Goal: Task Accomplishment & Management: Manage account settings

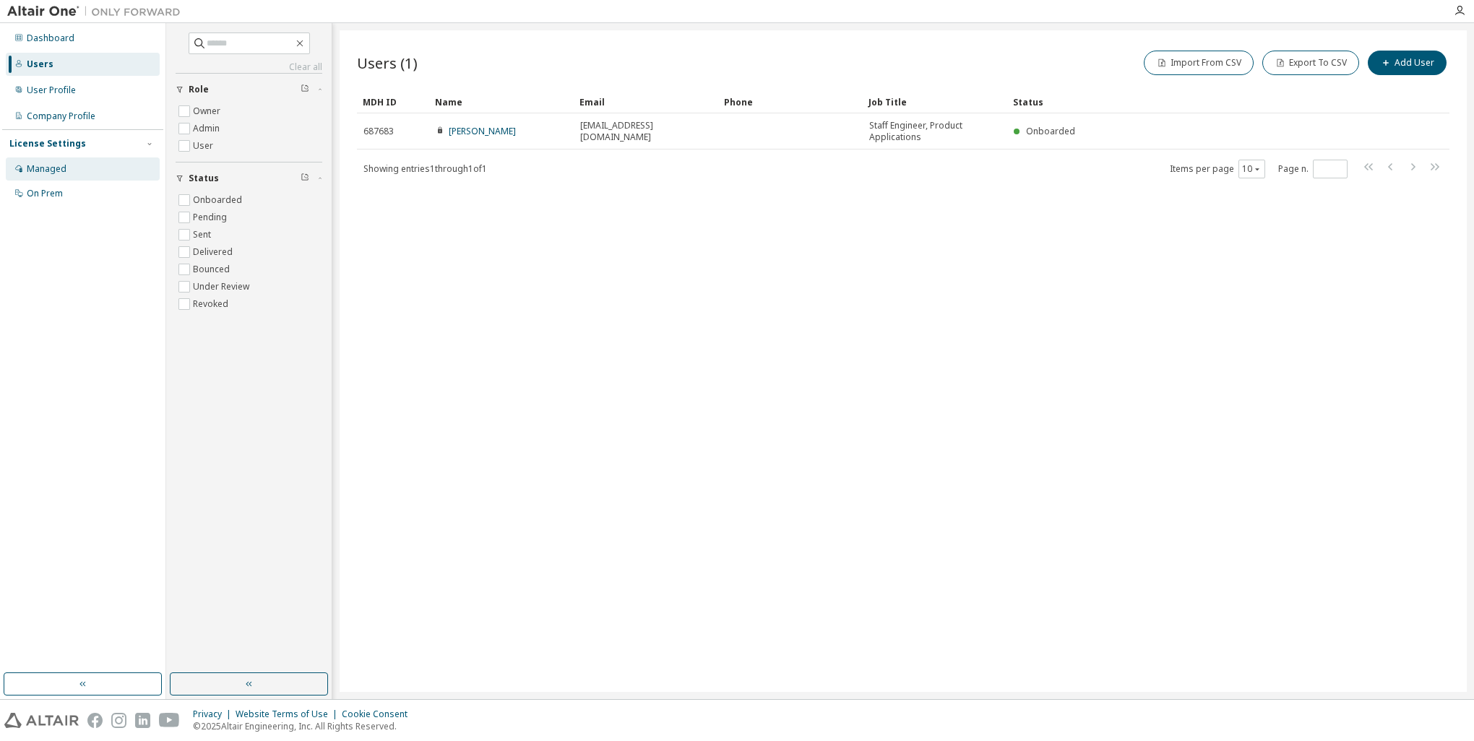
click at [60, 170] on div "Managed" at bounding box center [47, 169] width 40 height 12
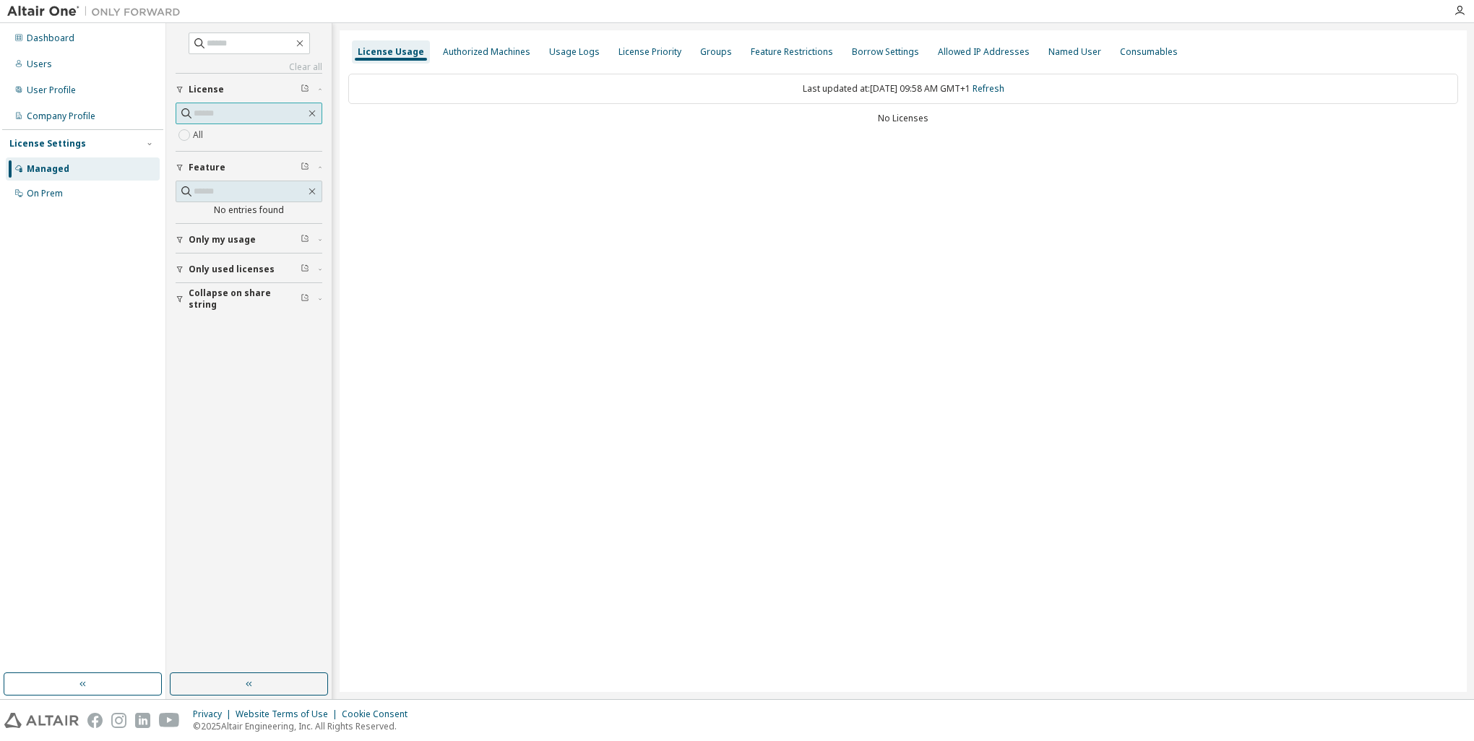
click at [228, 114] on input "text" at bounding box center [250, 113] width 112 height 14
click at [437, 266] on div "License Usage Authorized Machines Usage Logs License Priority Groups Feature Re…" at bounding box center [903, 361] width 1127 height 662
click at [468, 58] on div "Authorized Machines" at bounding box center [486, 51] width 99 height 23
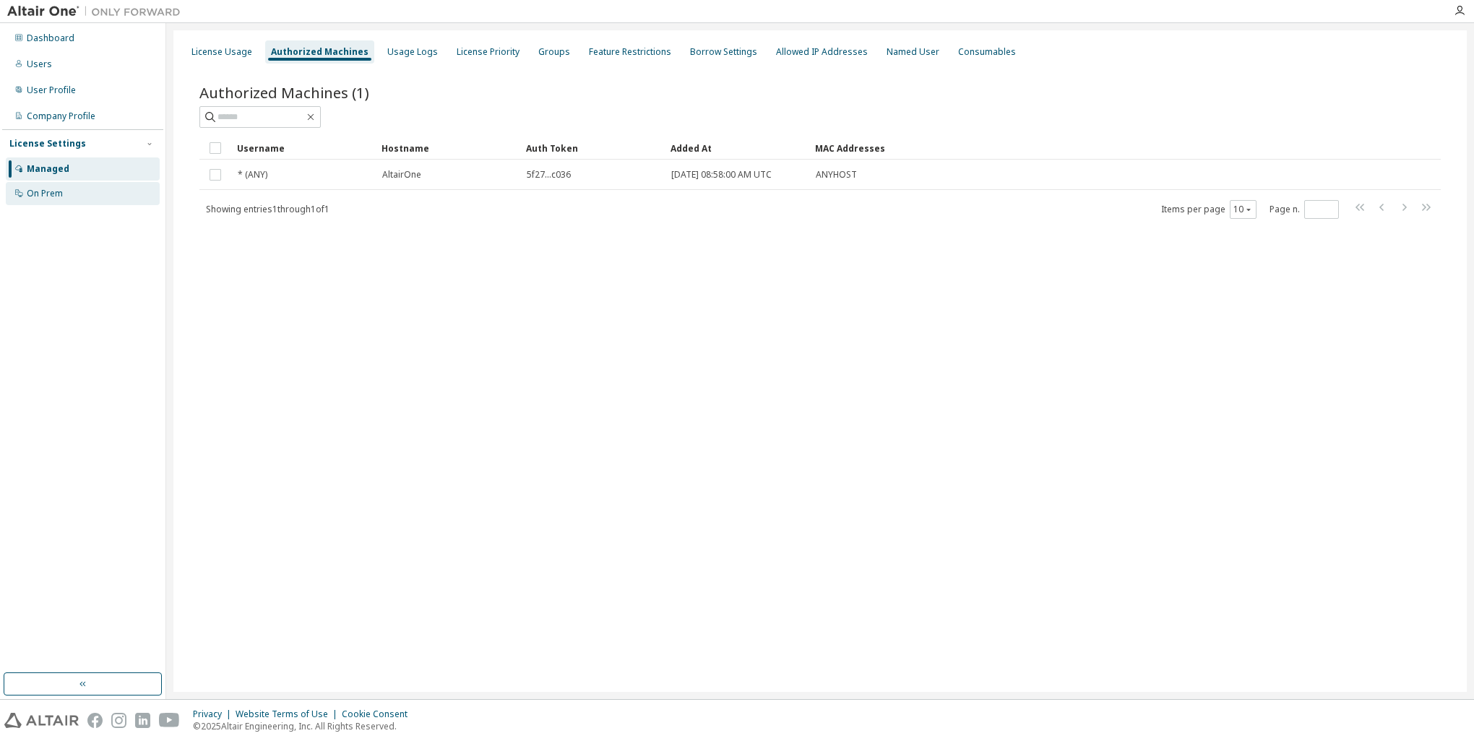
click at [57, 194] on div "On Prem" at bounding box center [45, 194] width 36 height 12
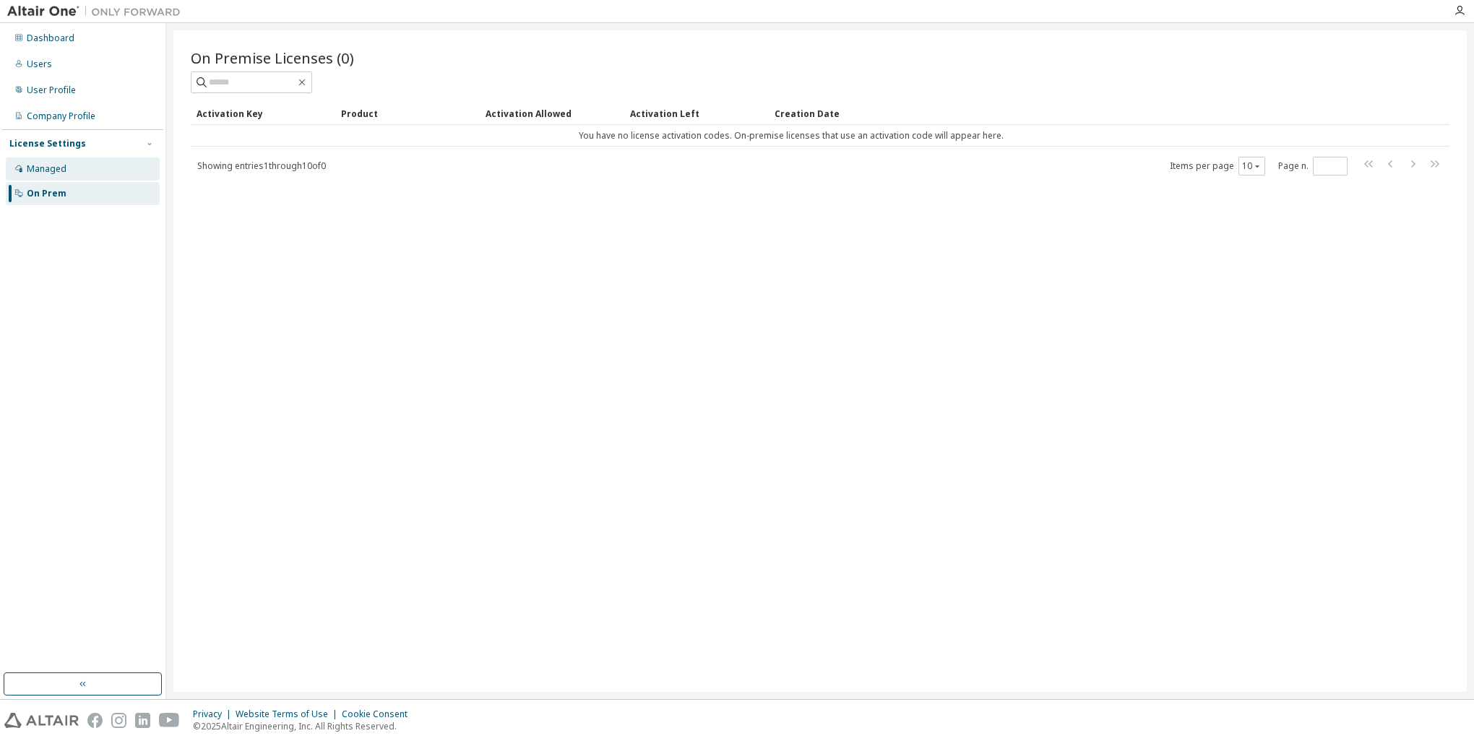
click at [69, 172] on div "Managed" at bounding box center [83, 169] width 154 height 23
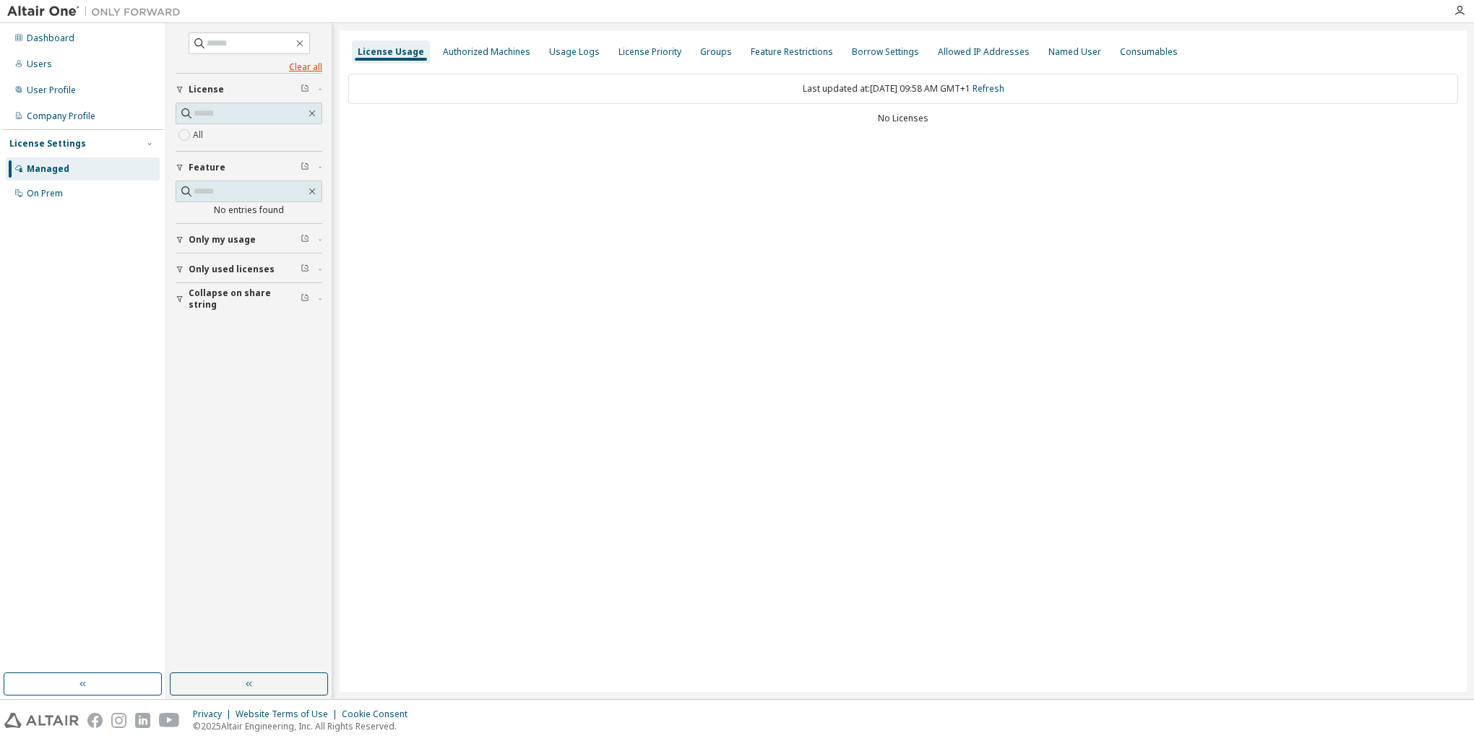
click at [314, 64] on link "Clear all" at bounding box center [249, 67] width 147 height 12
click at [306, 45] on icon "button" at bounding box center [300, 44] width 12 height 12
click at [303, 44] on icon "button" at bounding box center [299, 43] width 7 height 7
click at [464, 51] on div "Authorized Machines" at bounding box center [486, 52] width 87 height 12
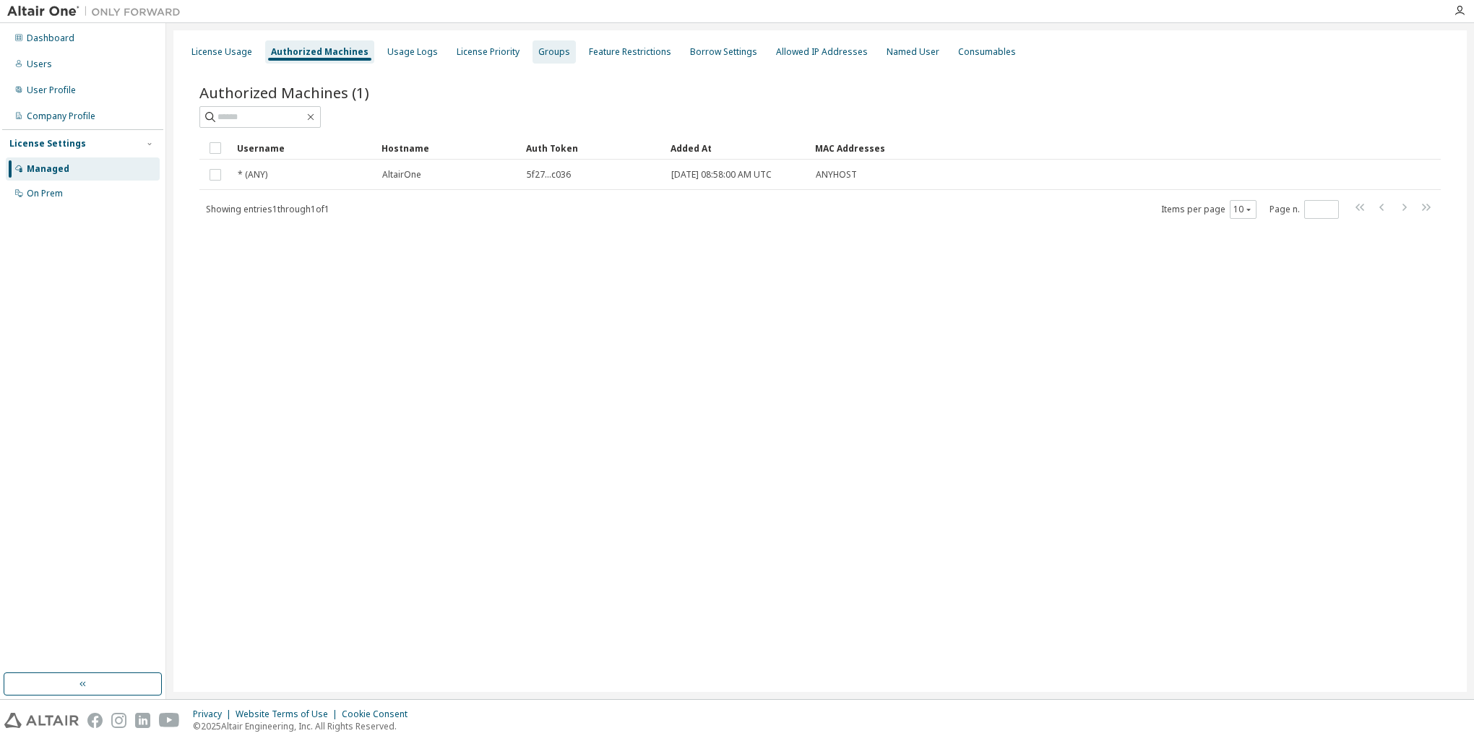
click at [540, 53] on div "Groups" at bounding box center [554, 52] width 32 height 12
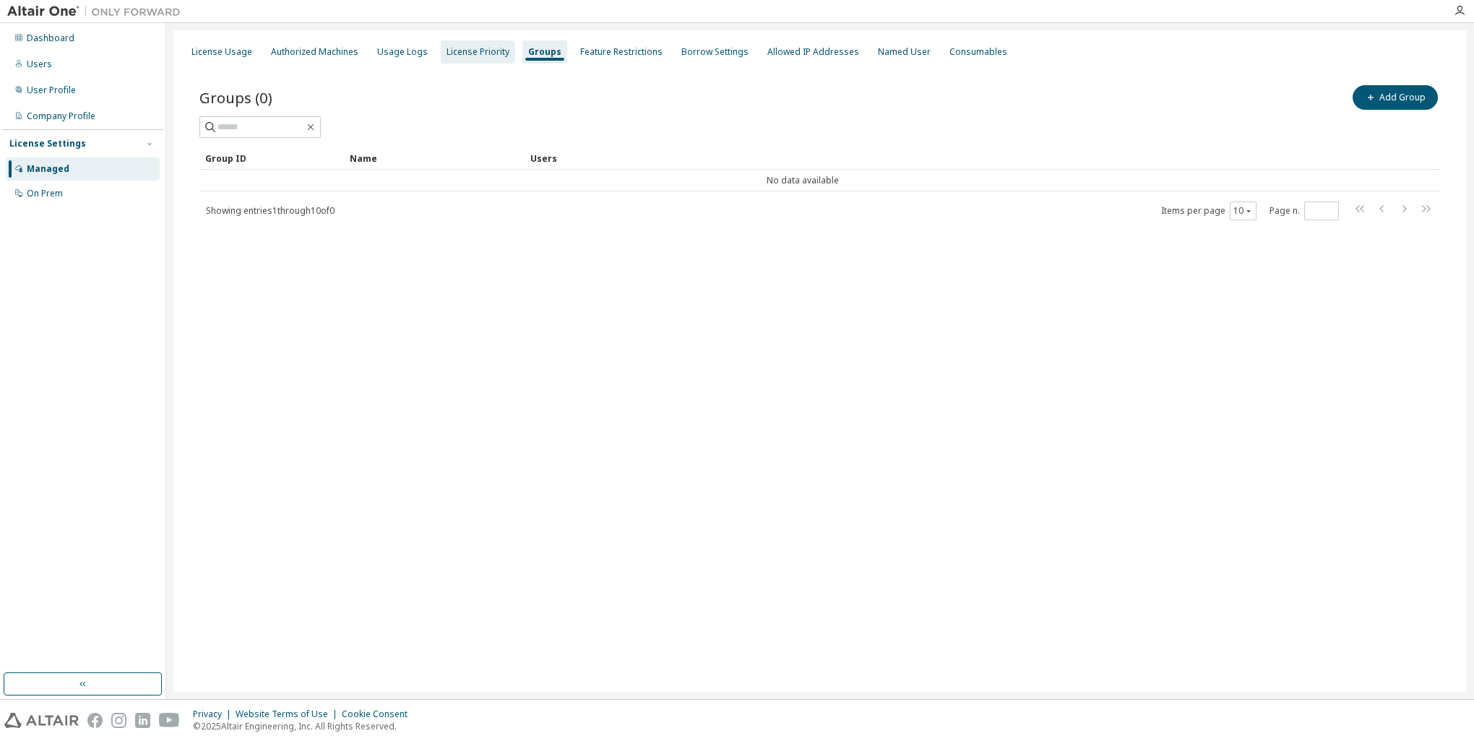
click at [472, 57] on div "License Priority" at bounding box center [478, 52] width 63 height 12
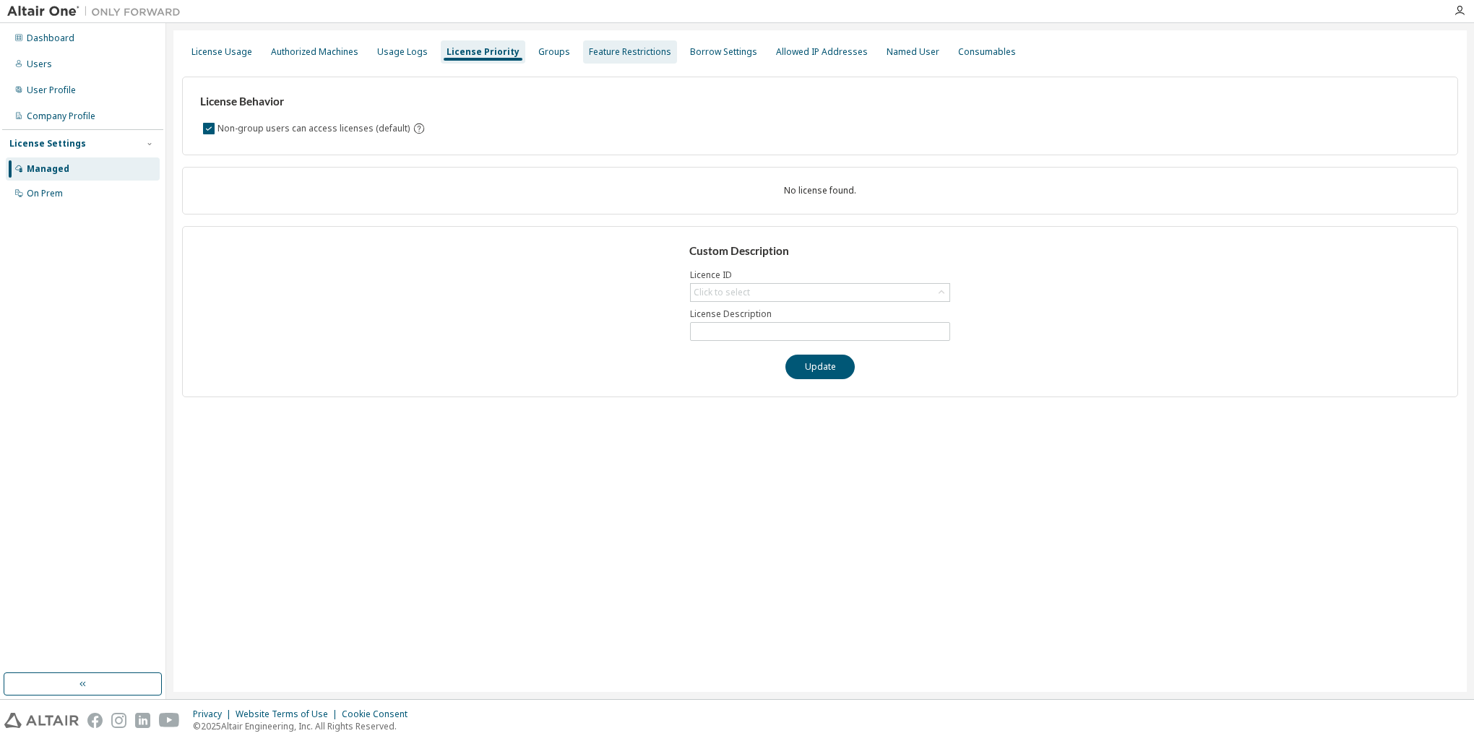
click at [596, 51] on div "Feature Restrictions" at bounding box center [630, 52] width 82 height 12
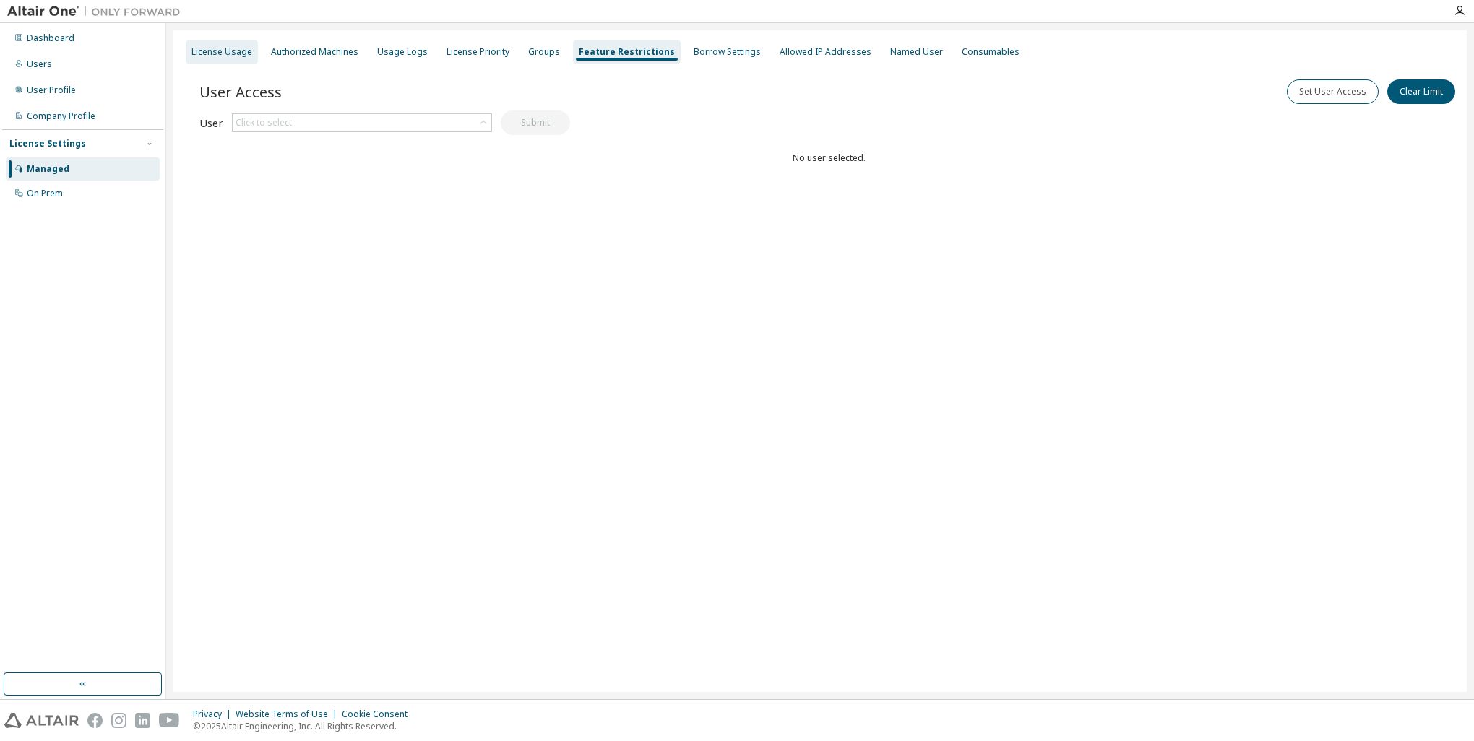
click at [235, 54] on div "License Usage" at bounding box center [222, 52] width 61 height 12
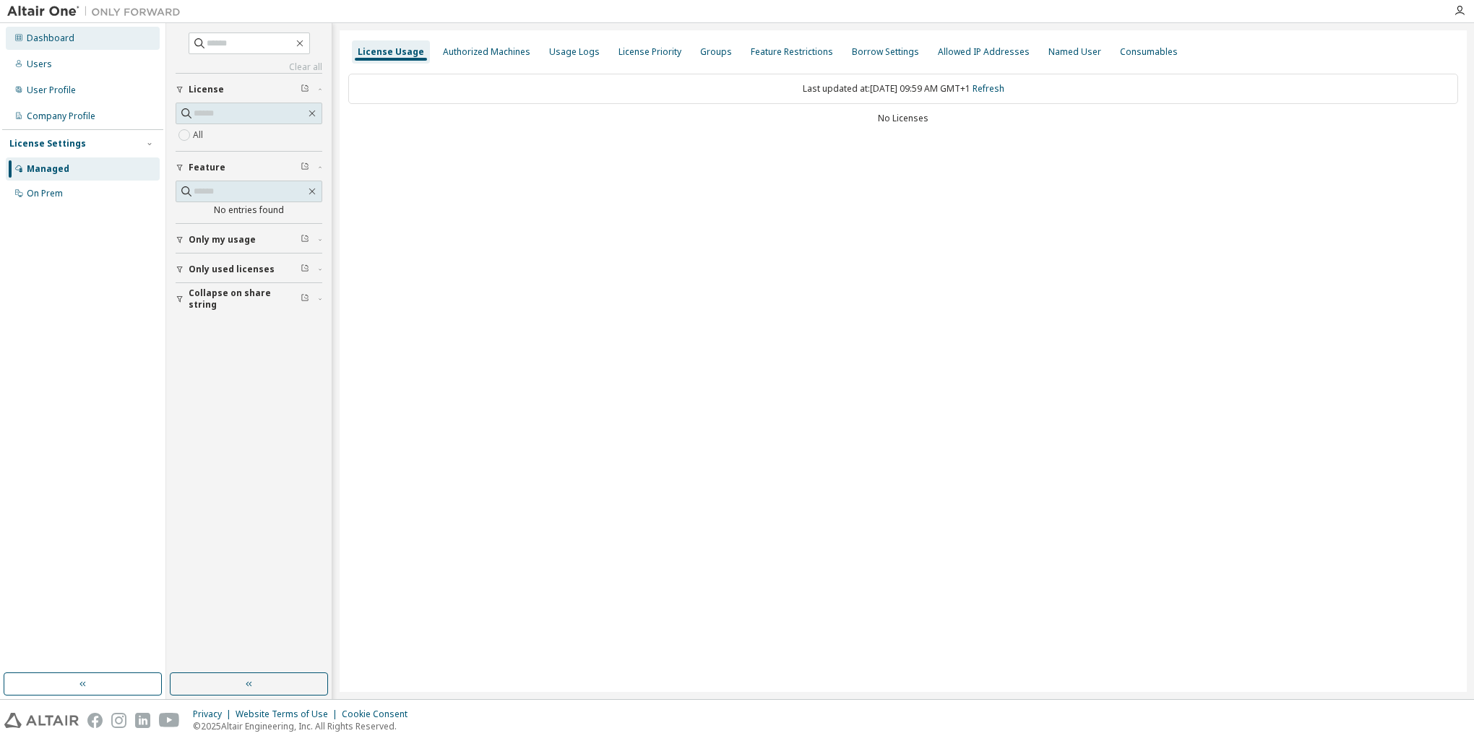
click at [35, 36] on div "Dashboard" at bounding box center [51, 39] width 48 height 12
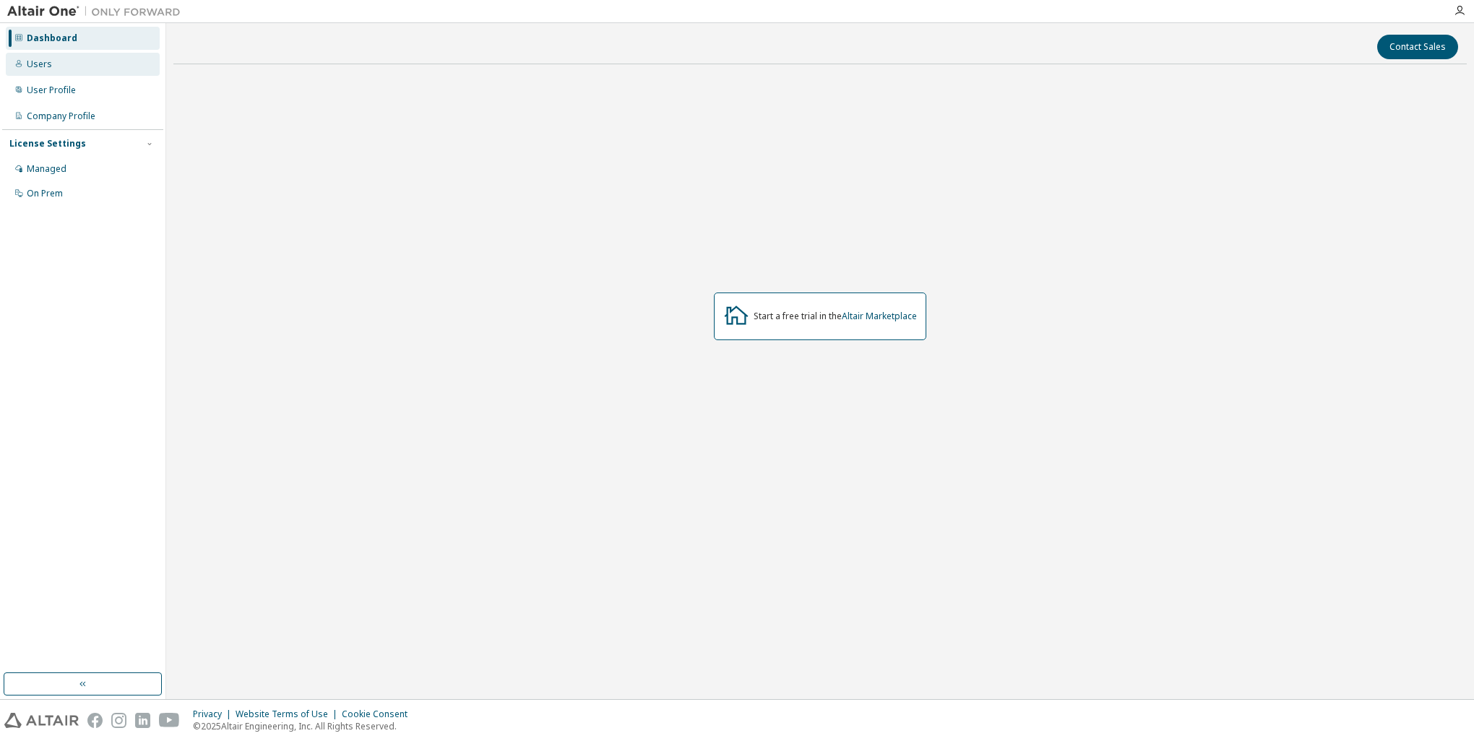
click at [77, 71] on div "Users" at bounding box center [83, 64] width 154 height 23
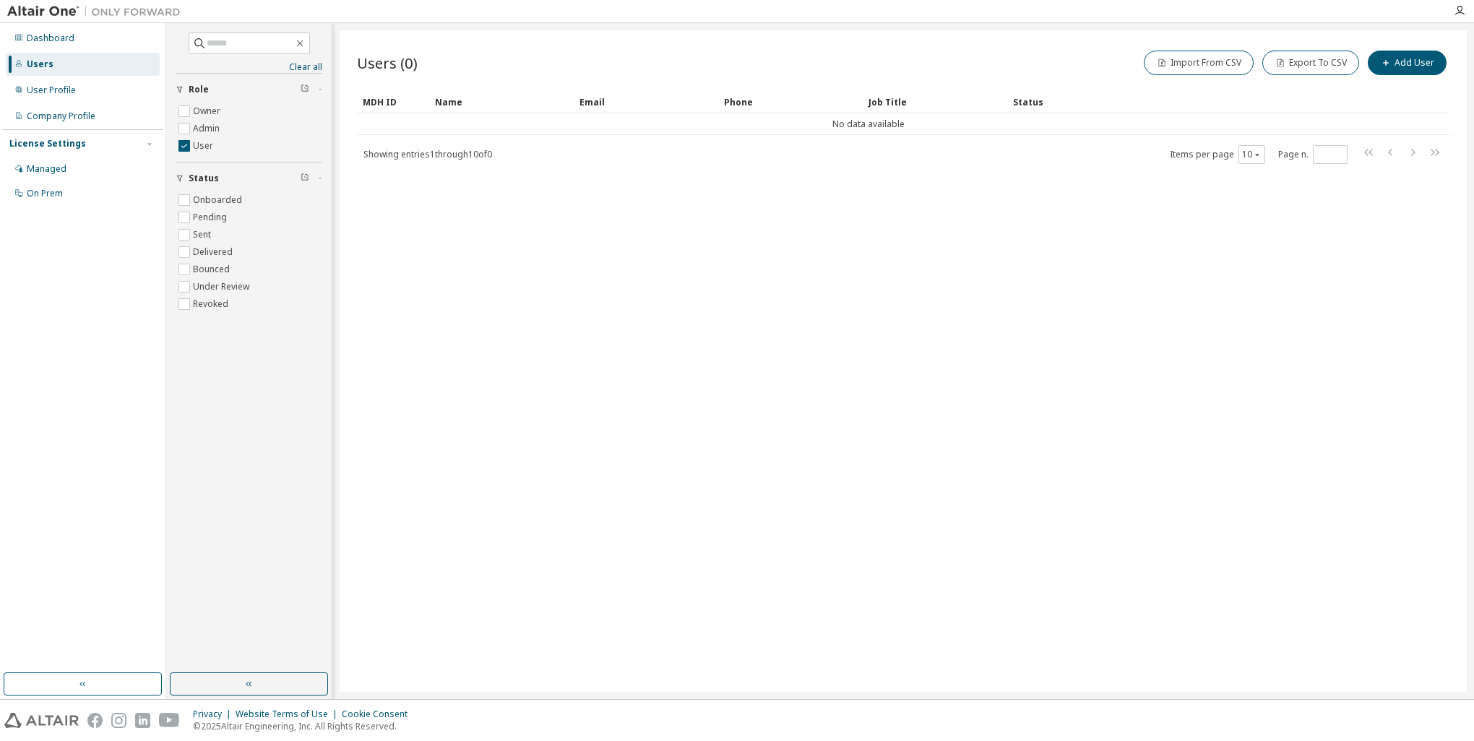
click at [189, 157] on div "Owner Admin User" at bounding box center [249, 132] width 147 height 59
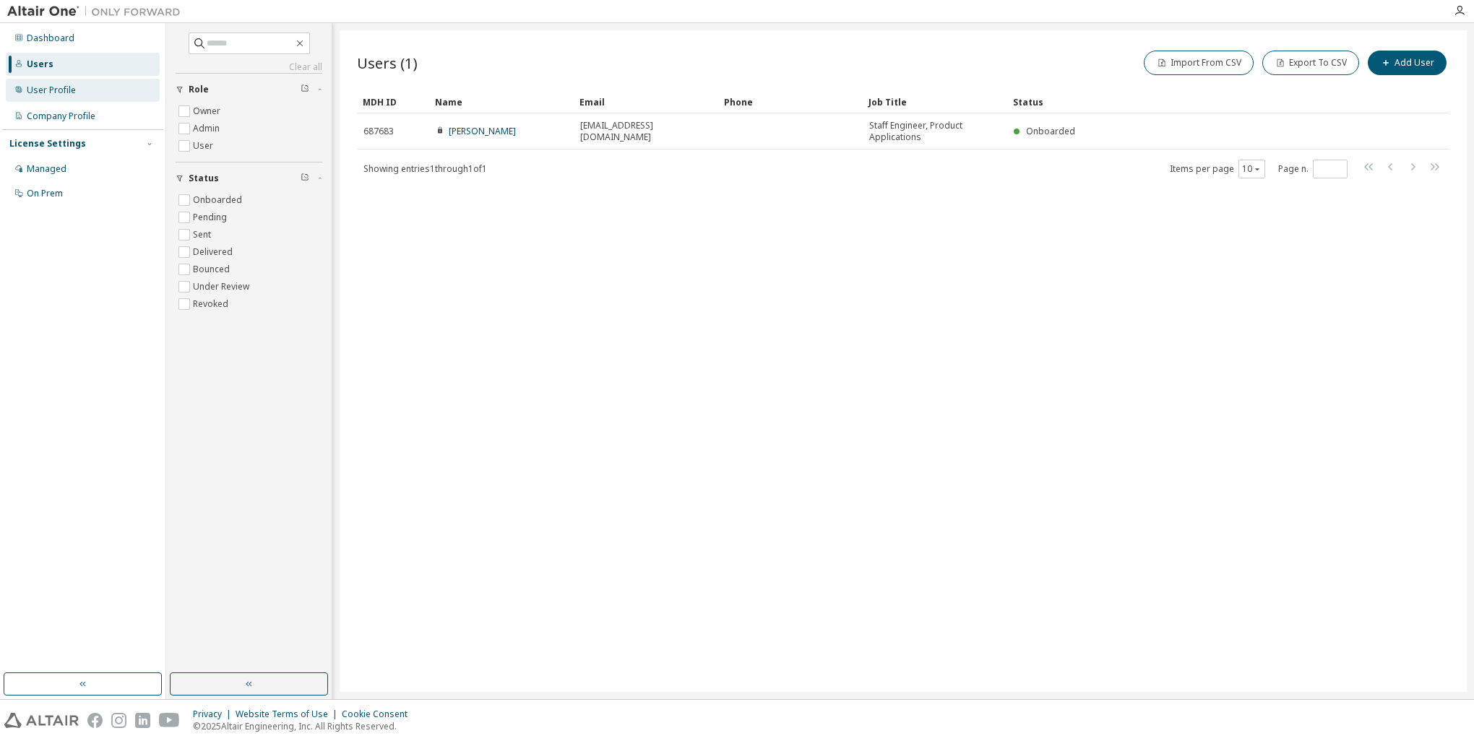
click at [64, 88] on div "User Profile" at bounding box center [51, 91] width 49 height 12
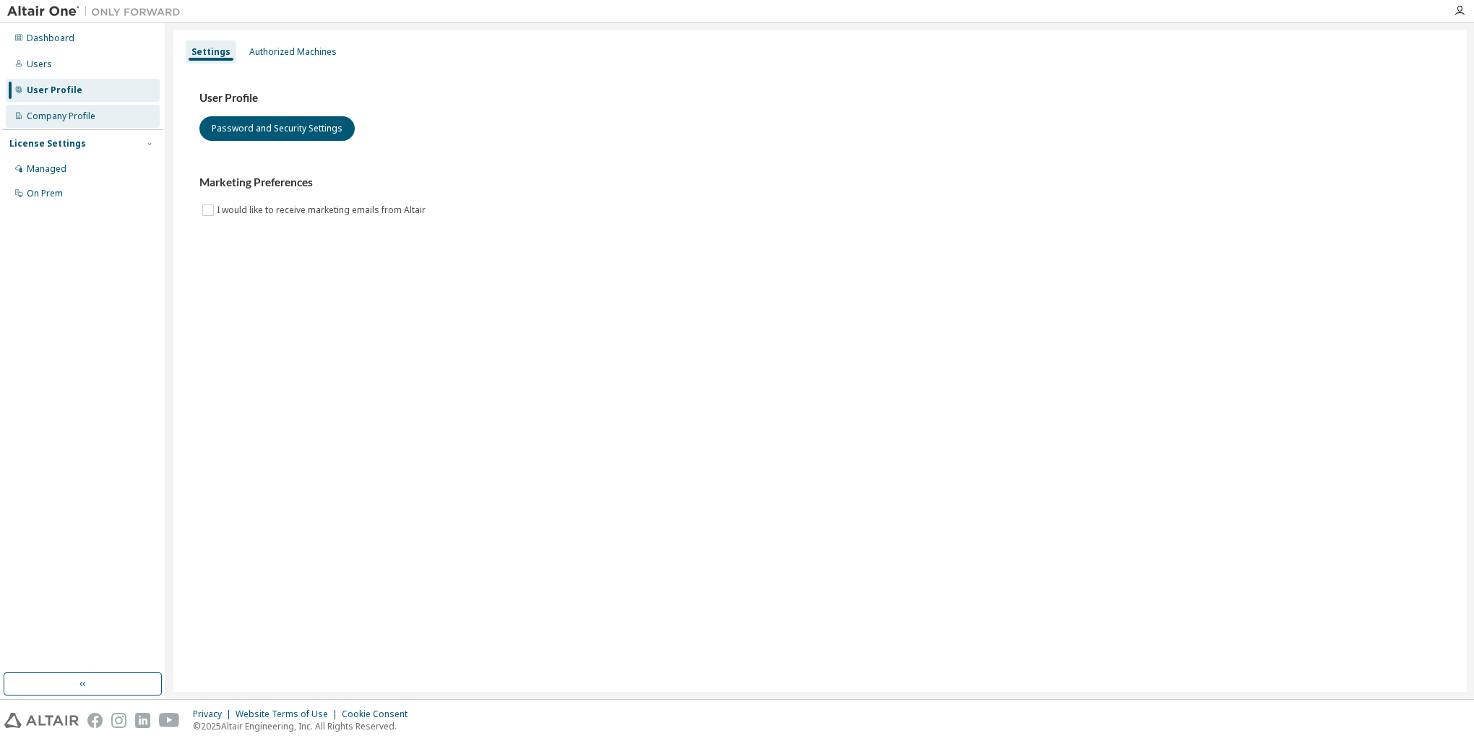
click at [75, 121] on div "Company Profile" at bounding box center [61, 117] width 69 height 12
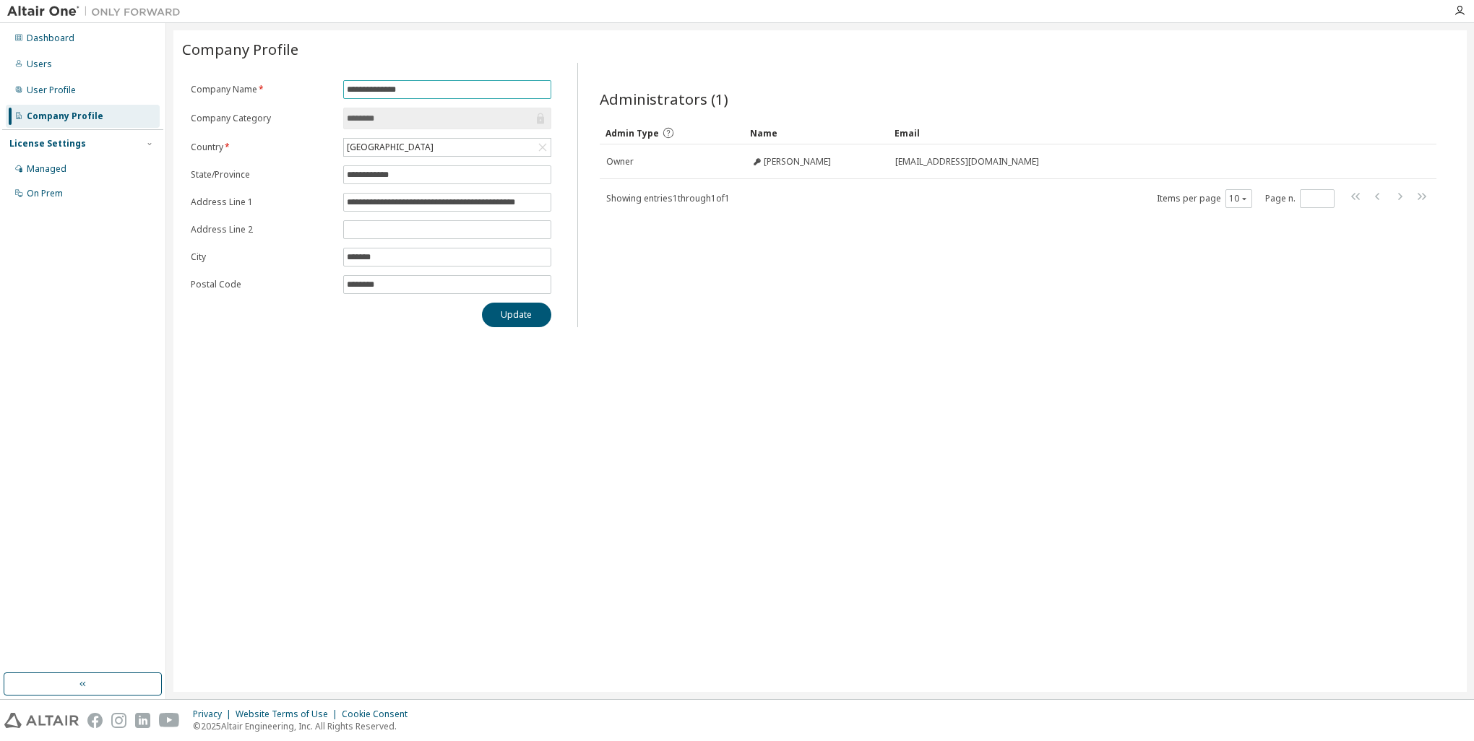
click at [414, 87] on input "**********" at bounding box center [447, 90] width 200 height 12
click at [52, 172] on div "Managed" at bounding box center [47, 169] width 40 height 12
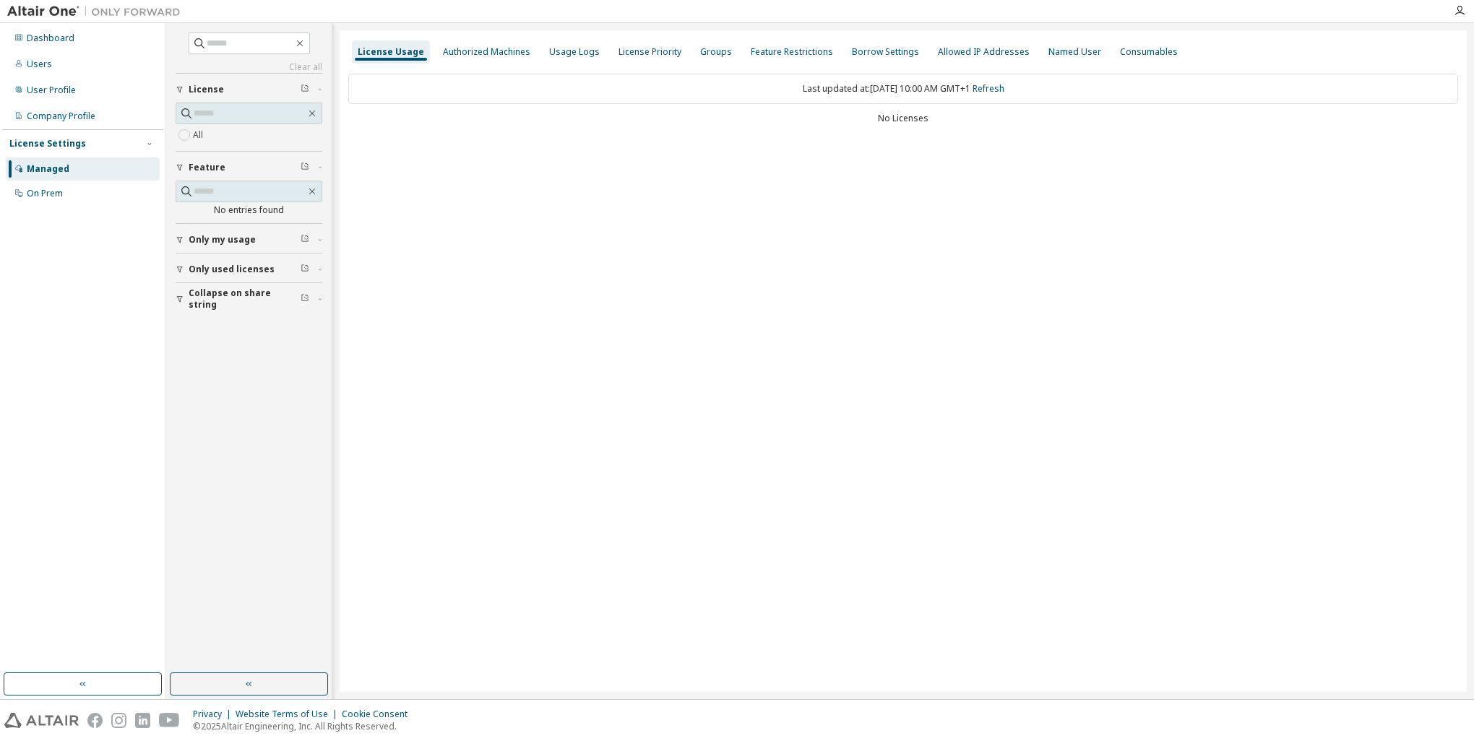
click at [179, 239] on icon "button" at bounding box center [180, 240] width 6 height 7
click at [179, 313] on icon "button" at bounding box center [180, 311] width 9 height 9
click at [179, 380] on icon "button" at bounding box center [180, 383] width 9 height 9
click at [176, 296] on icon "button" at bounding box center [180, 299] width 9 height 9
click at [181, 267] on icon "button" at bounding box center [180, 270] width 6 height 7
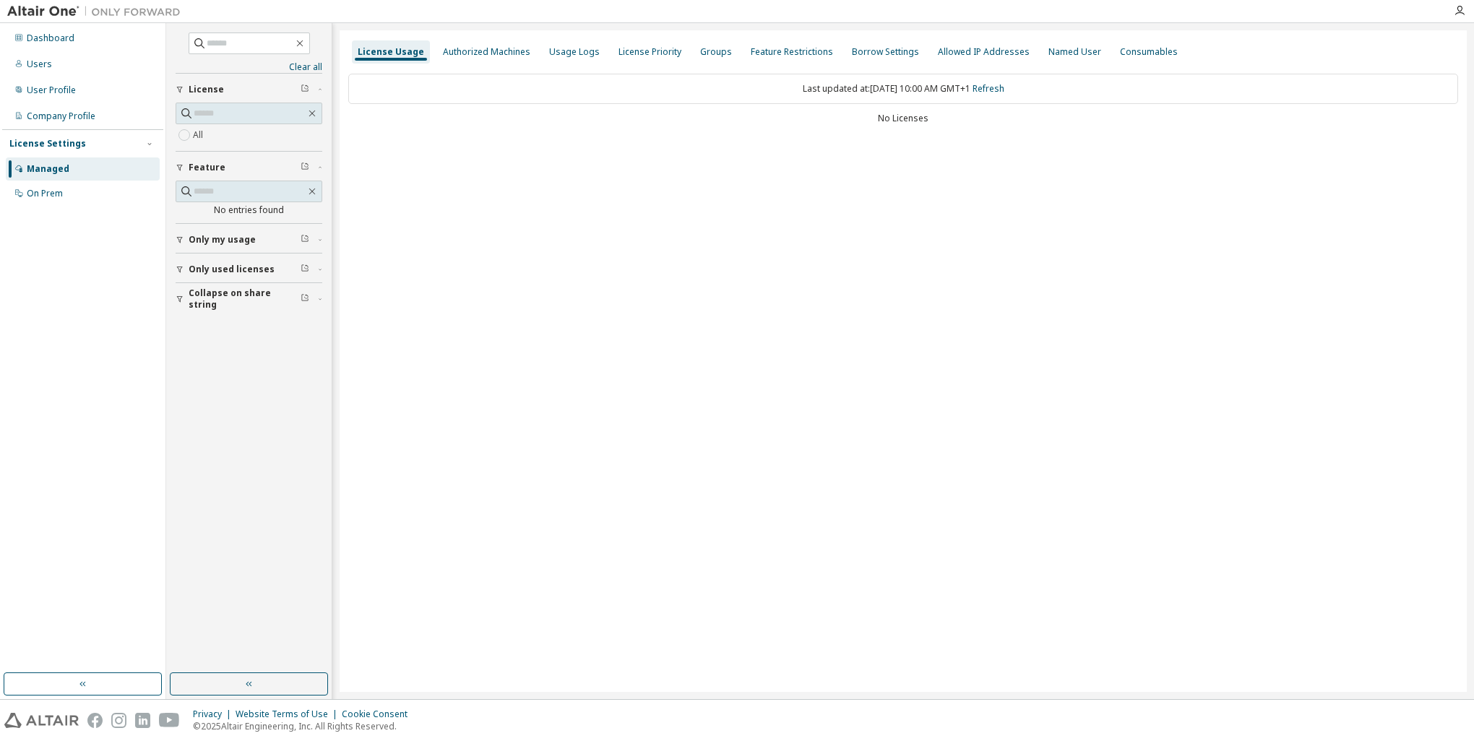
click at [178, 267] on icon "button" at bounding box center [180, 269] width 9 height 9
click at [313, 189] on icon "button" at bounding box center [312, 192] width 12 height 12
click at [185, 238] on div "button" at bounding box center [182, 240] width 13 height 9
click at [316, 107] on span at bounding box center [312, 113] width 13 height 13
click at [316, 114] on icon "button" at bounding box center [312, 114] width 12 height 12
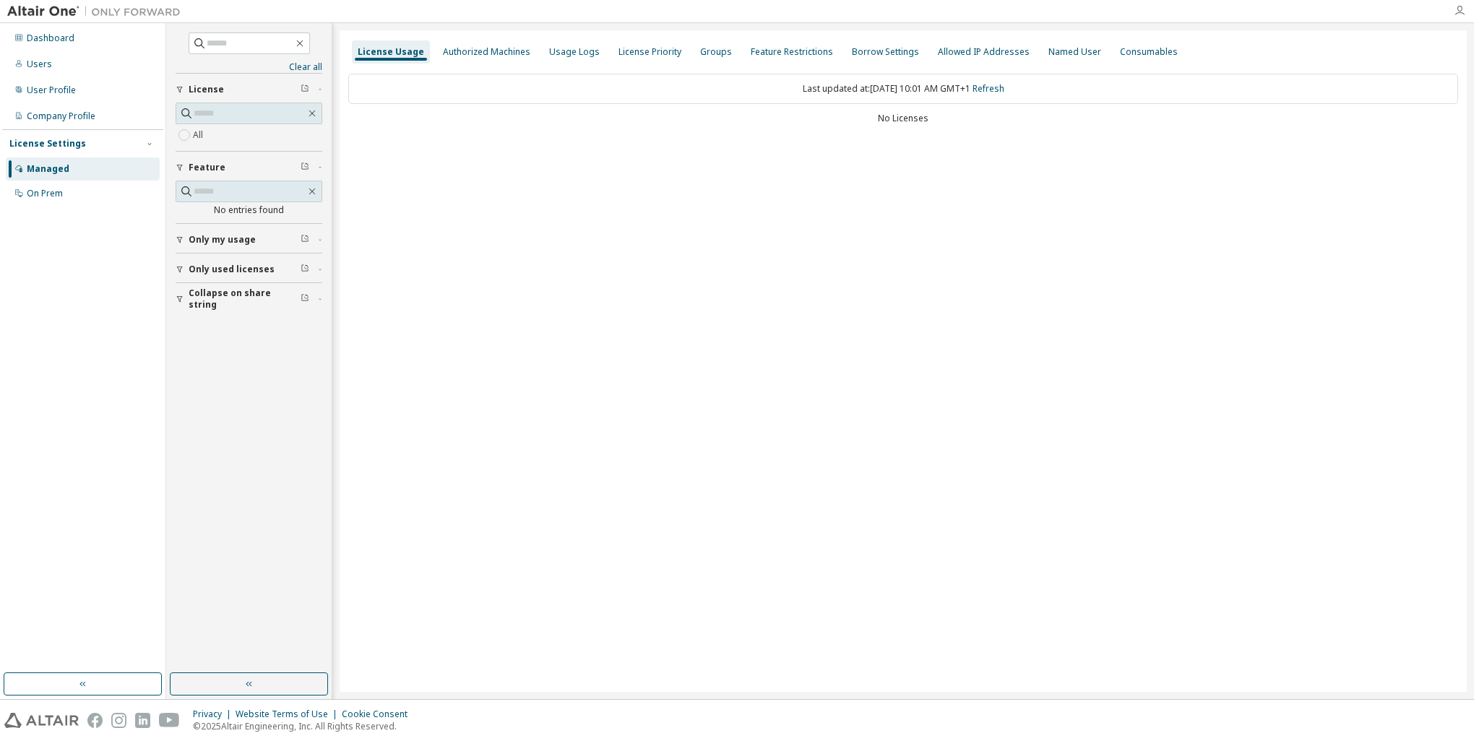
click at [1462, 16] on icon "button" at bounding box center [1460, 11] width 12 height 12
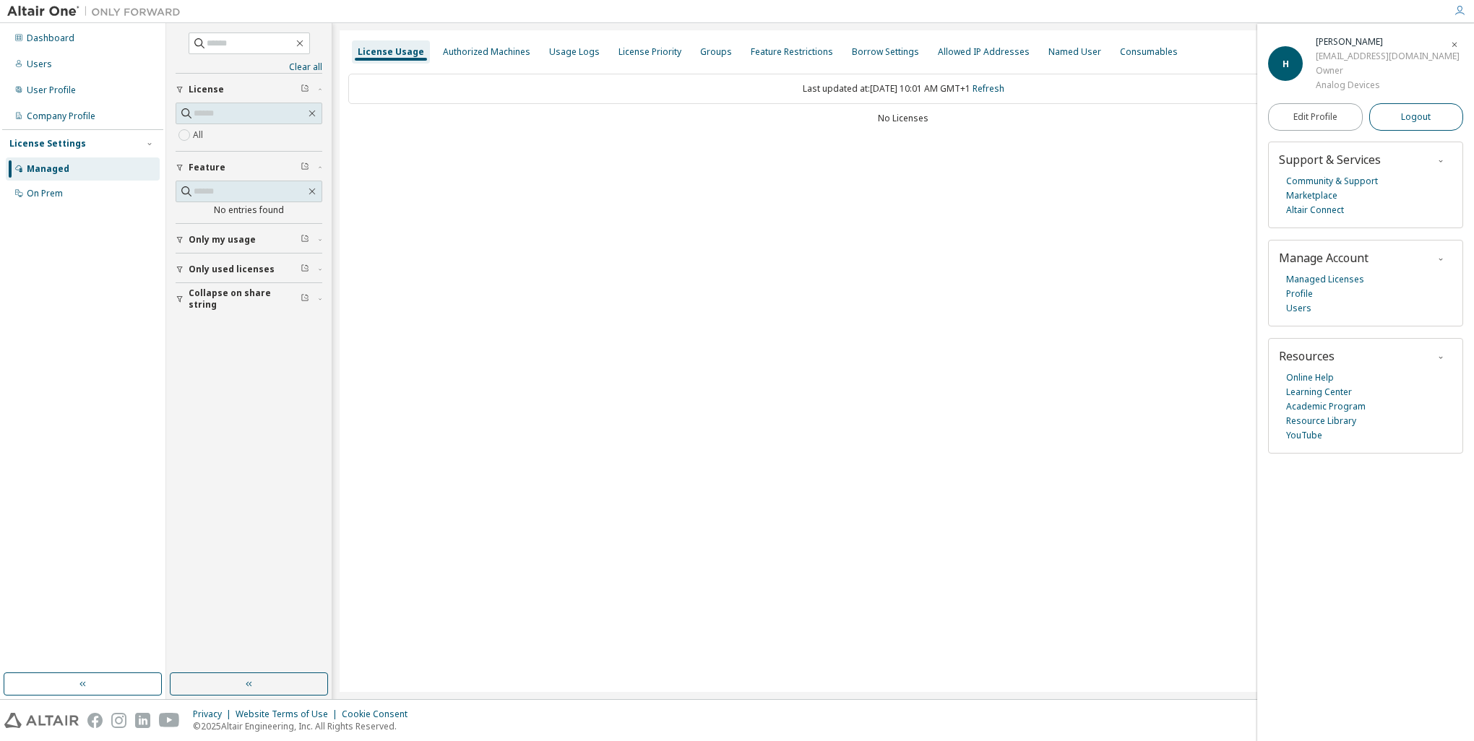
click at [1421, 121] on span "Logout" at bounding box center [1416, 117] width 30 height 14
